Goal: Task Accomplishment & Management: Complete application form

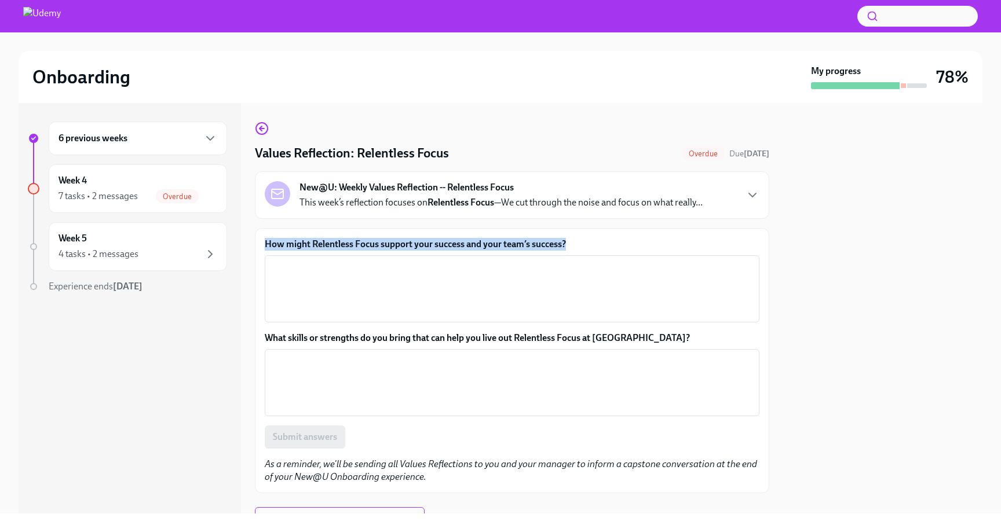
drag, startPoint x: 573, startPoint y: 244, endPoint x: 263, endPoint y: 243, distance: 310.5
click at [263, 243] on div "How might Relentless Focus support your success and your team’s success? x ​ Wh…" at bounding box center [512, 360] width 514 height 265
copy label "How might Relentless Focus support your success and your team’s success?"
click at [334, 273] on textarea "How might Relentless Focus support your success and your team’s success?" at bounding box center [512, 289] width 481 height 56
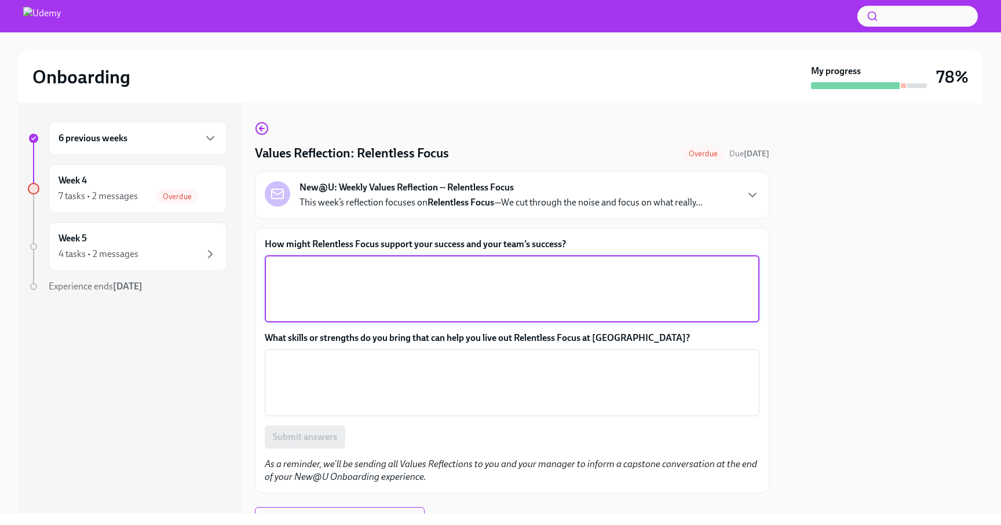
paste textarea "Relentless Focus supports my success by helping me prioritize high-impact probl…"
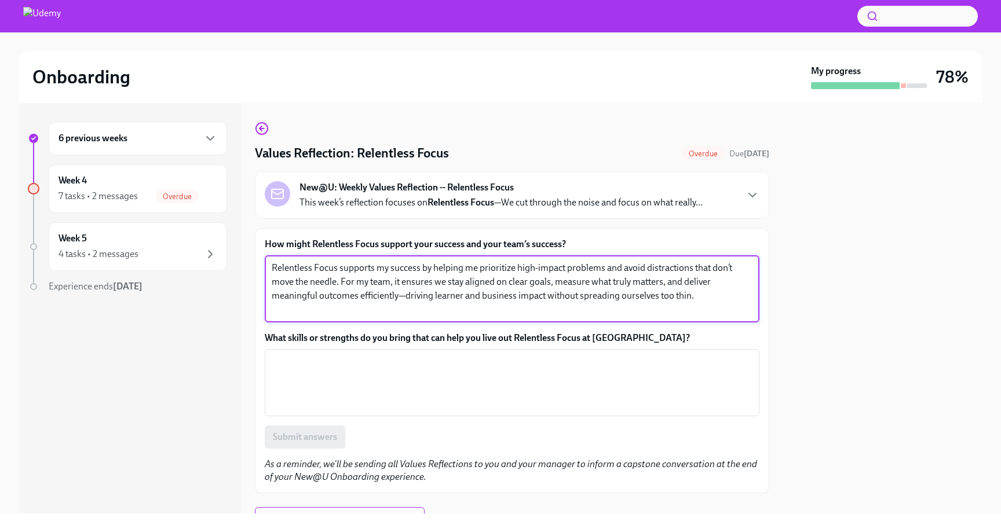
type textarea "Relentless Focus supports my success by helping me prioritize high-impact probl…"
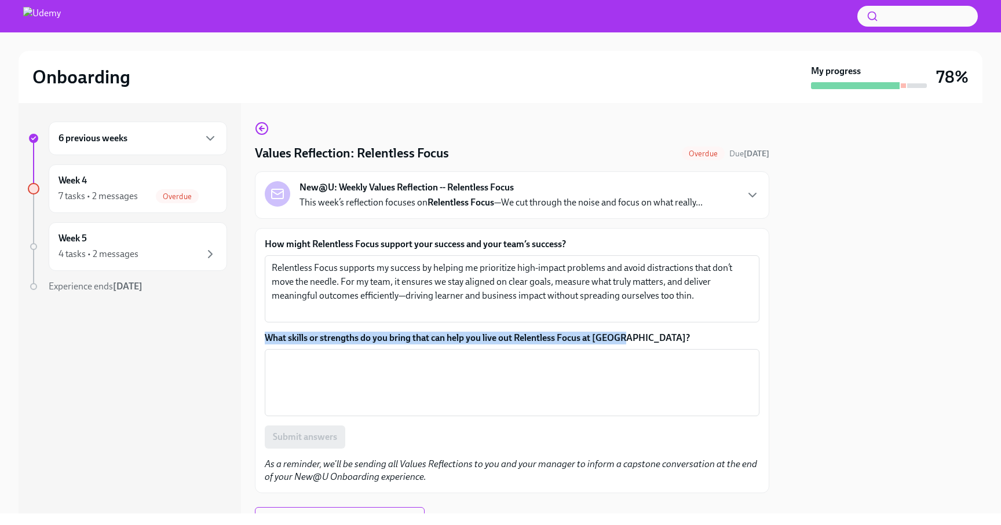
drag, startPoint x: 638, startPoint y: 339, endPoint x: 262, endPoint y: 334, distance: 376.0
click at [262, 334] on div "How might Relentless Focus support your success and your team’s success? Relent…" at bounding box center [512, 360] width 514 height 265
copy label "What skills or strengths do you bring that can help you live out Relentless Foc…"
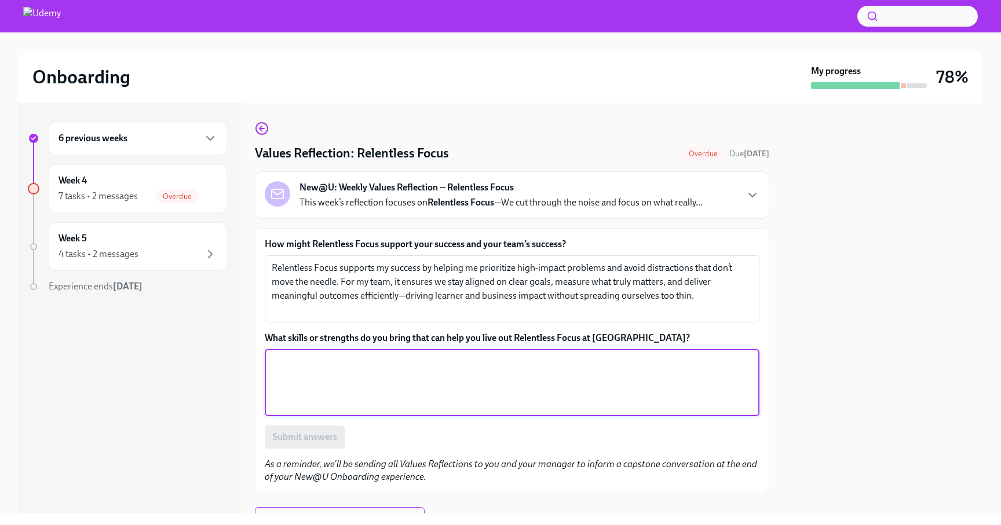
click at [405, 393] on textarea "What skills or strengths do you bring that can help you live out Relentless Foc…" at bounding box center [512, 383] width 481 height 56
paste textarea "I bring strong prioritization and analytical thinking skills that help me ident…"
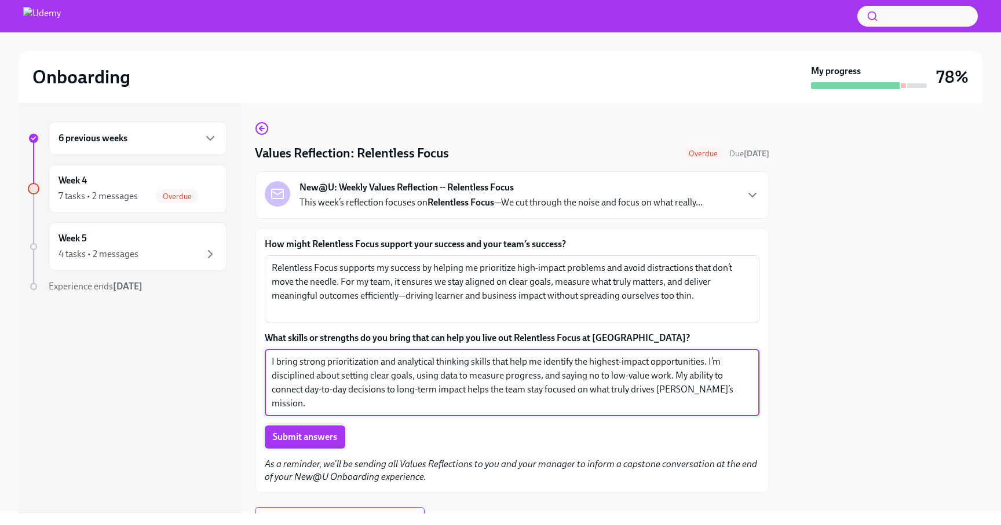
type textarea "I bring strong prioritization and analytical thinking skills that help me ident…"
click at [328, 436] on span "Submit answers" at bounding box center [305, 438] width 64 height 12
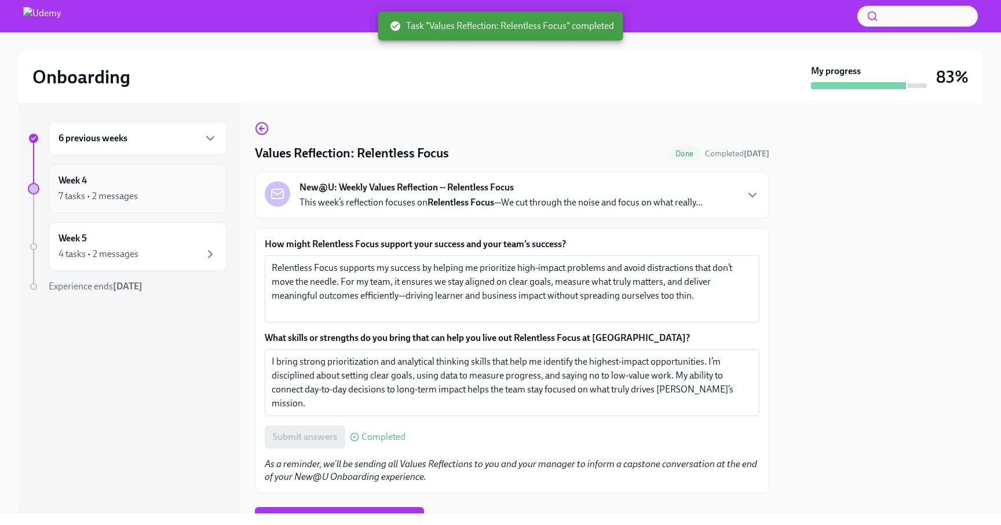
click at [140, 191] on div "7 tasks • 2 messages" at bounding box center [138, 196] width 159 height 14
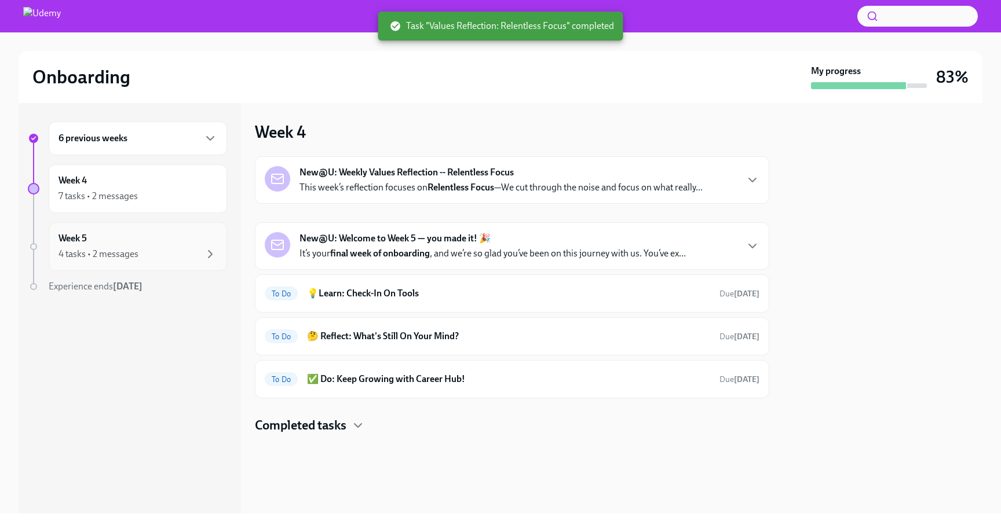
click at [146, 235] on div "Week 5 4 tasks • 2 messages" at bounding box center [138, 246] width 159 height 29
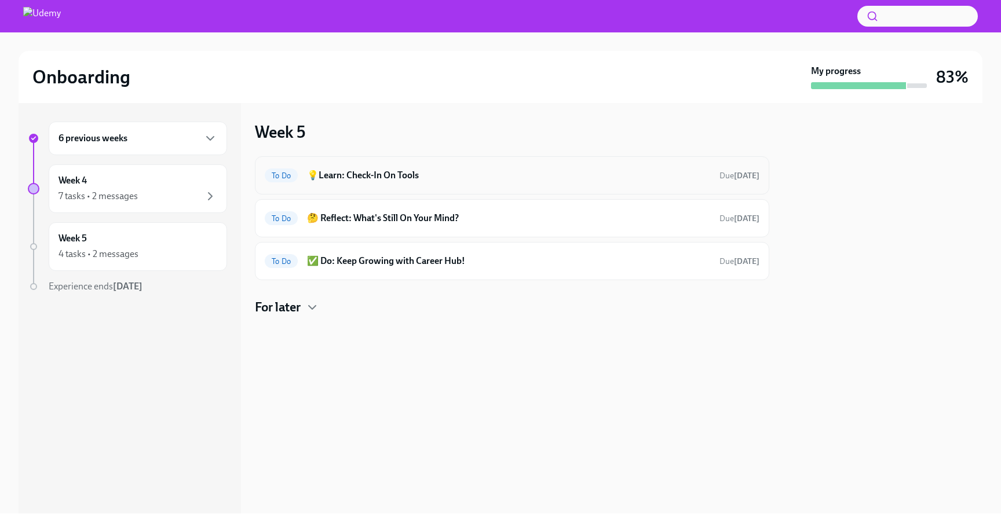
click at [477, 189] on div "To Do 💡Learn: Check-In On Tools Due [DATE]" at bounding box center [512, 175] width 514 height 38
click at [484, 181] on h6 "💡Learn: Check-In On Tools" at bounding box center [508, 175] width 403 height 13
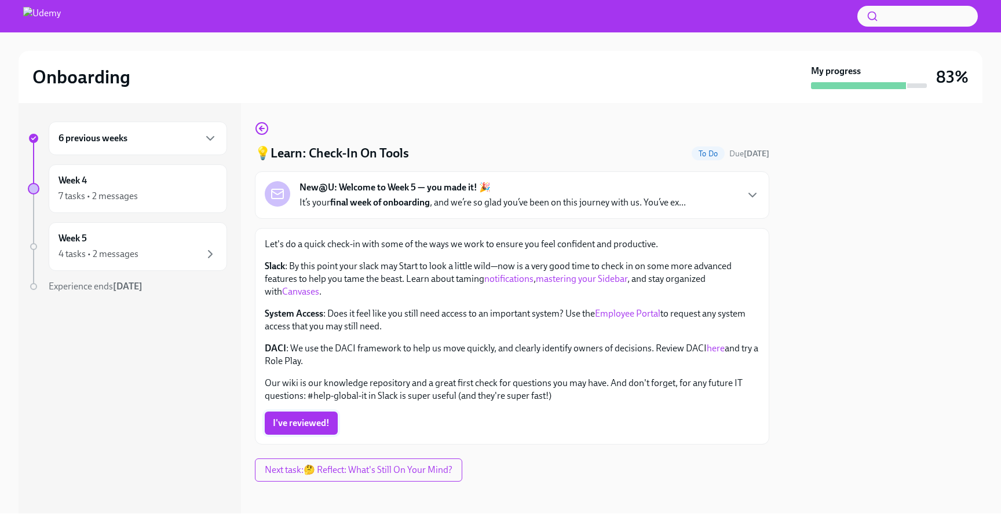
click at [305, 426] on span "I've reviewed!" at bounding box center [301, 424] width 57 height 12
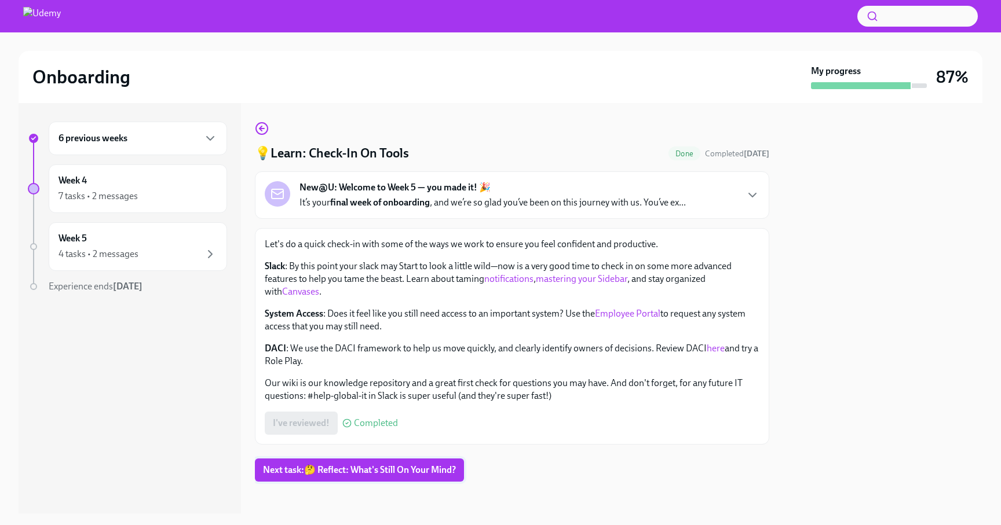
click at [343, 475] on span "Next task : 🤔 Reflect: What's Still On Your Mind?" at bounding box center [359, 471] width 193 height 12
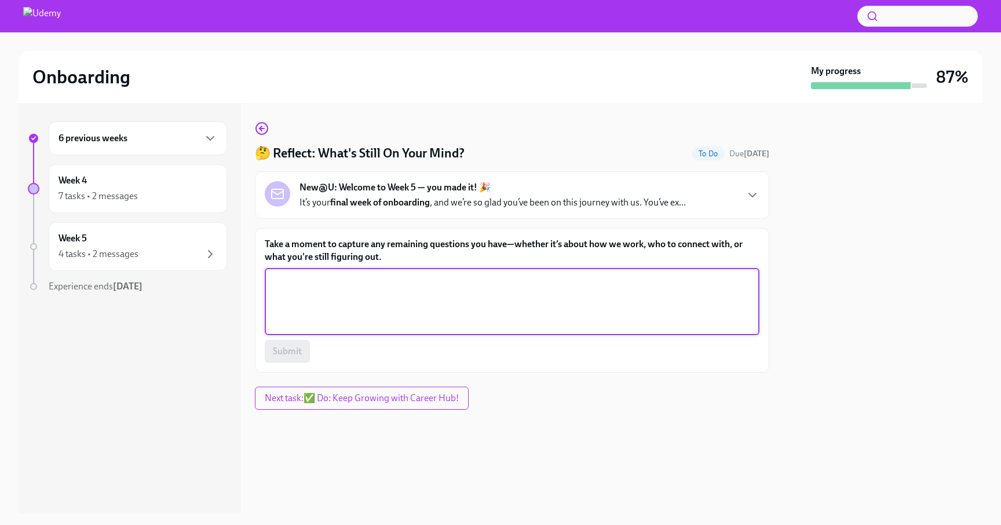
click at [393, 279] on textarea "Take a moment to capture any remaining questions you have—whether it’s about ho…" at bounding box center [512, 302] width 481 height 56
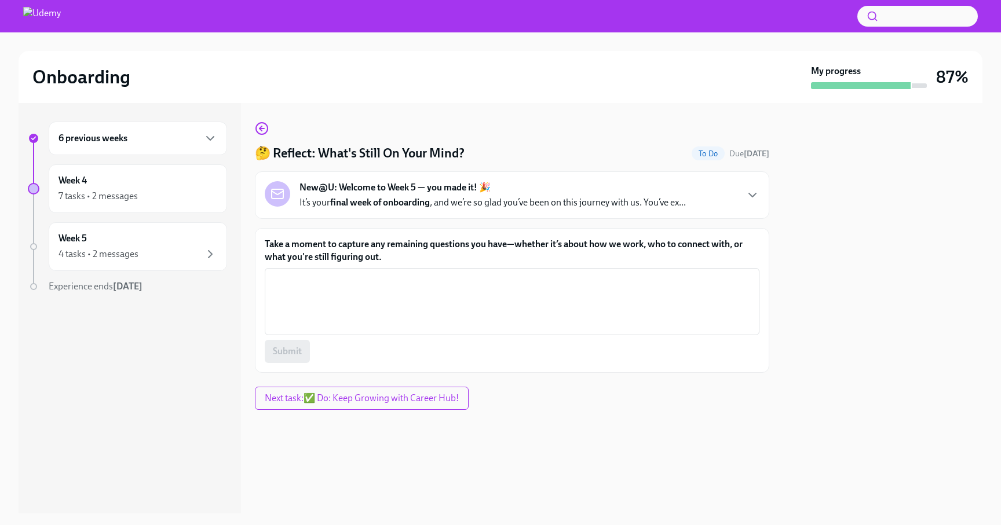
click at [388, 259] on label "Take a moment to capture any remaining questions you have—whether it’s about ho…" at bounding box center [512, 250] width 495 height 25
click at [388, 274] on textarea "Take a moment to capture any remaining questions you have—whether it’s about ho…" at bounding box center [512, 302] width 481 height 56
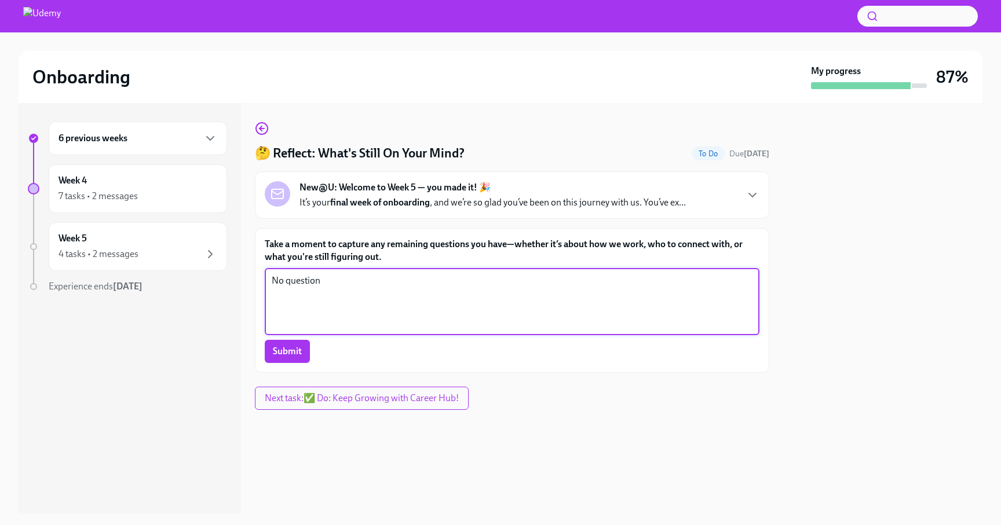
type textarea "No question"
